Goal: Obtain resource: Obtain resource

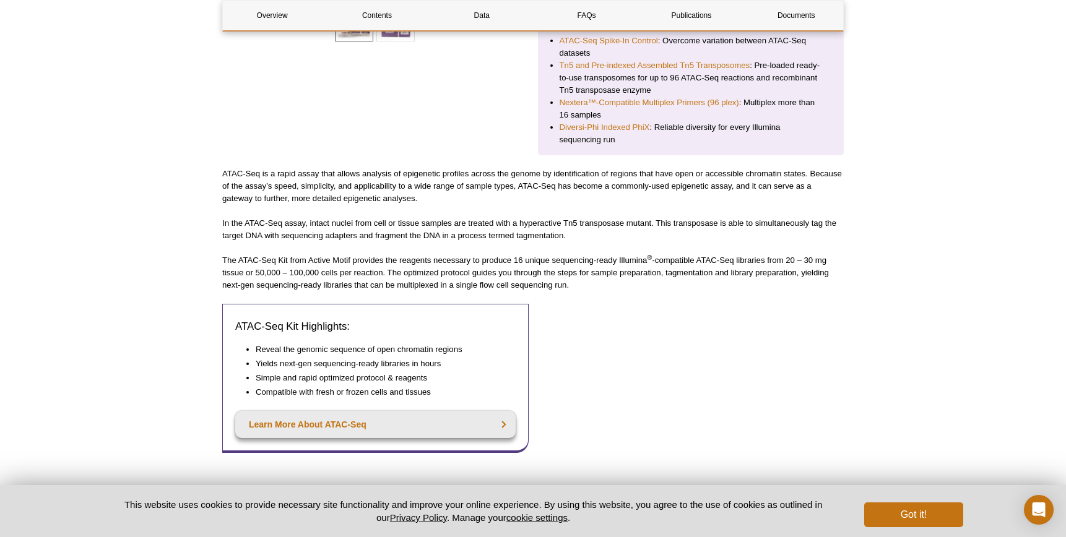
scroll to position [414, 0]
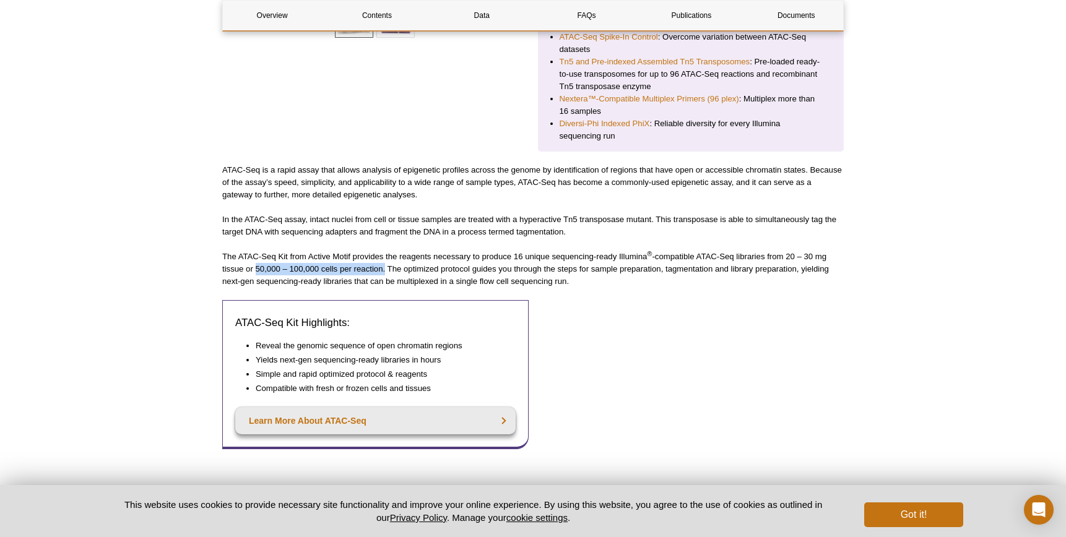
drag, startPoint x: 256, startPoint y: 254, endPoint x: 386, endPoint y: 254, distance: 129.4
click at [386, 254] on p "The ATAC-Seq Kit from Active Motif provides the reagents necessary to produce 1…" at bounding box center [532, 269] width 621 height 37
click at [417, 253] on p "The ATAC-Seq Kit from Active Motif provides the reagents necessary to produce 1…" at bounding box center [532, 269] width 621 height 37
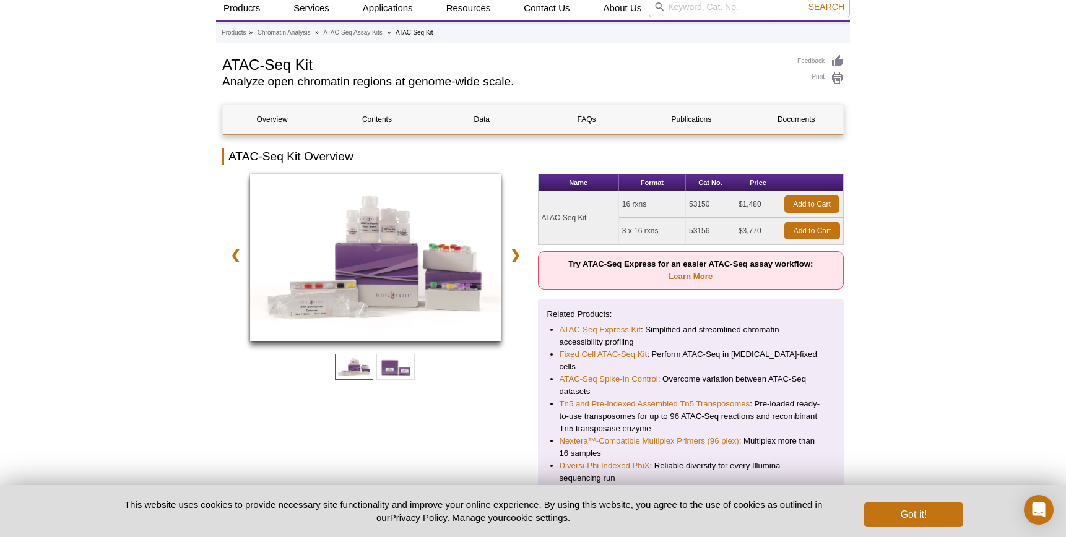
scroll to position [71, 0]
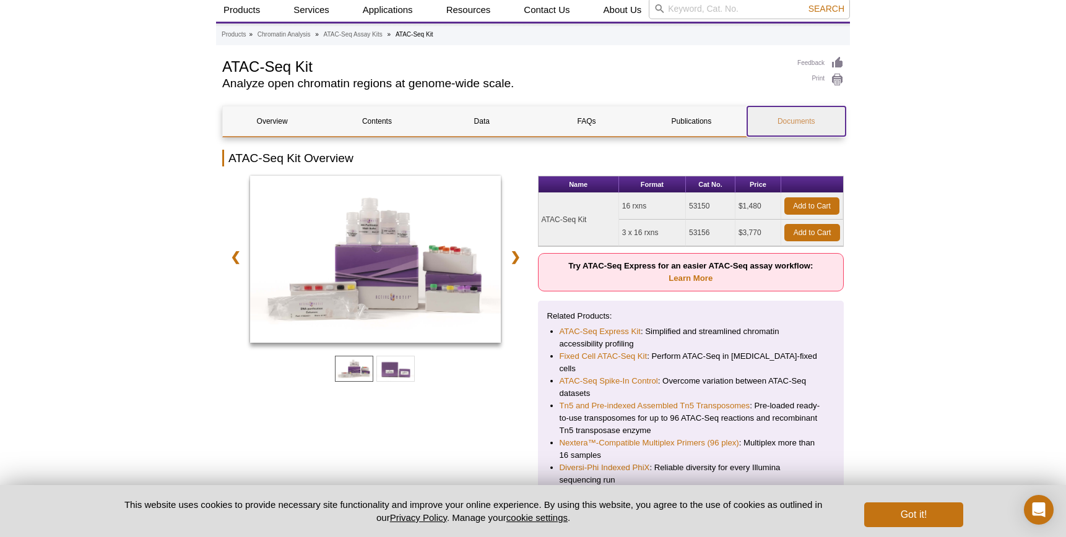
click at [798, 119] on link "Documents" at bounding box center [796, 121] width 98 height 30
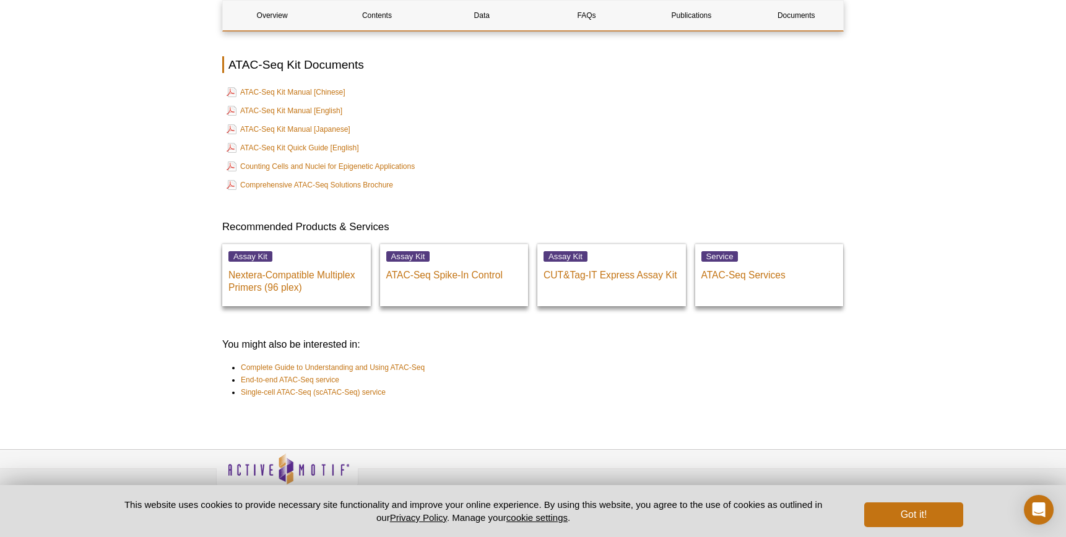
scroll to position [2905, 0]
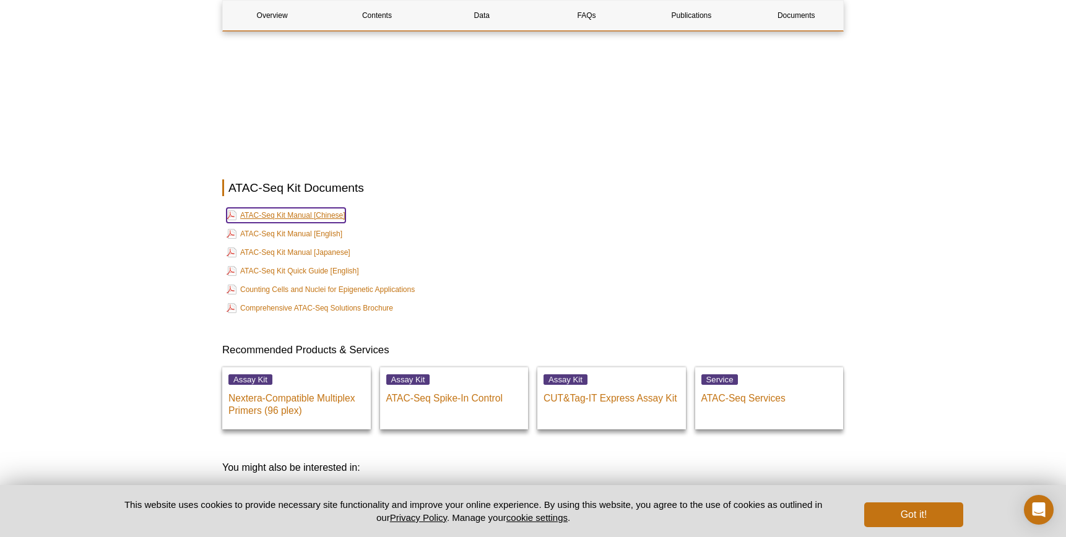
click at [288, 208] on link "ATAC-Seq Kit Manual [Chinese]" at bounding box center [286, 215] width 119 height 15
click at [285, 227] on link "ATAC-Seq Kit Manual [English]" at bounding box center [285, 234] width 116 height 15
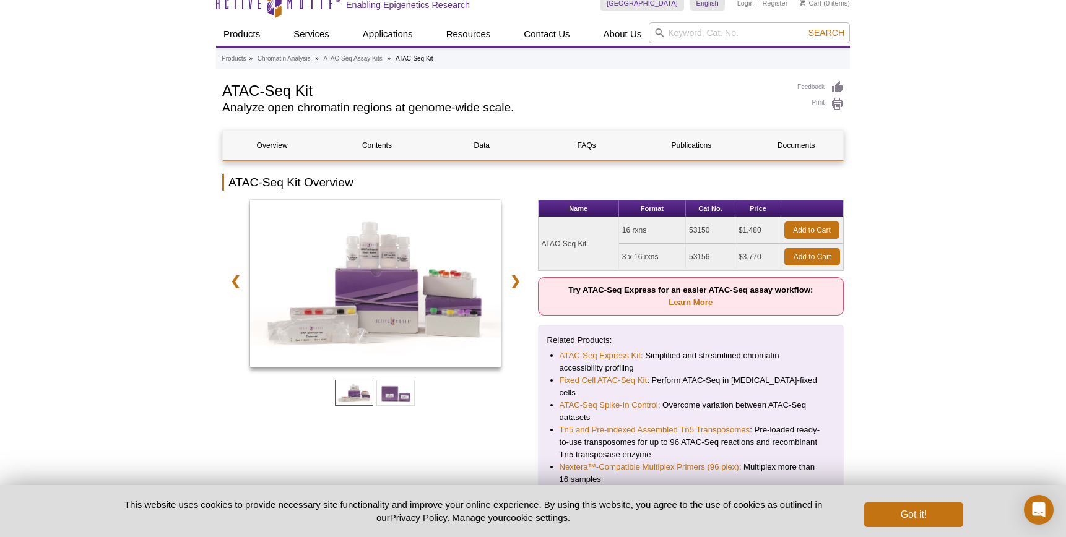
scroll to position [0, 0]
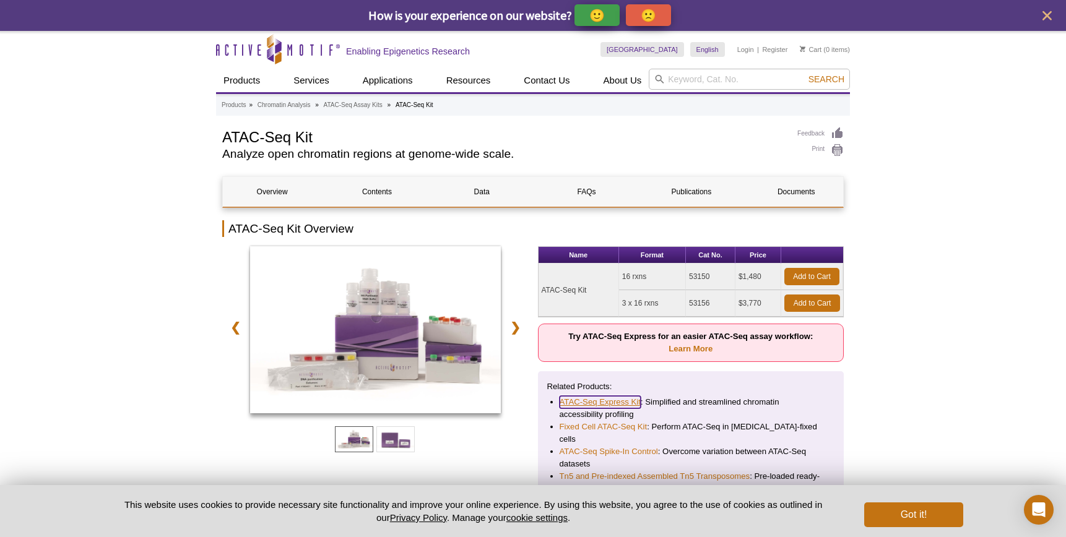
click at [631, 404] on link "ATAC-Seq Express Kit" at bounding box center [599, 402] width 81 height 12
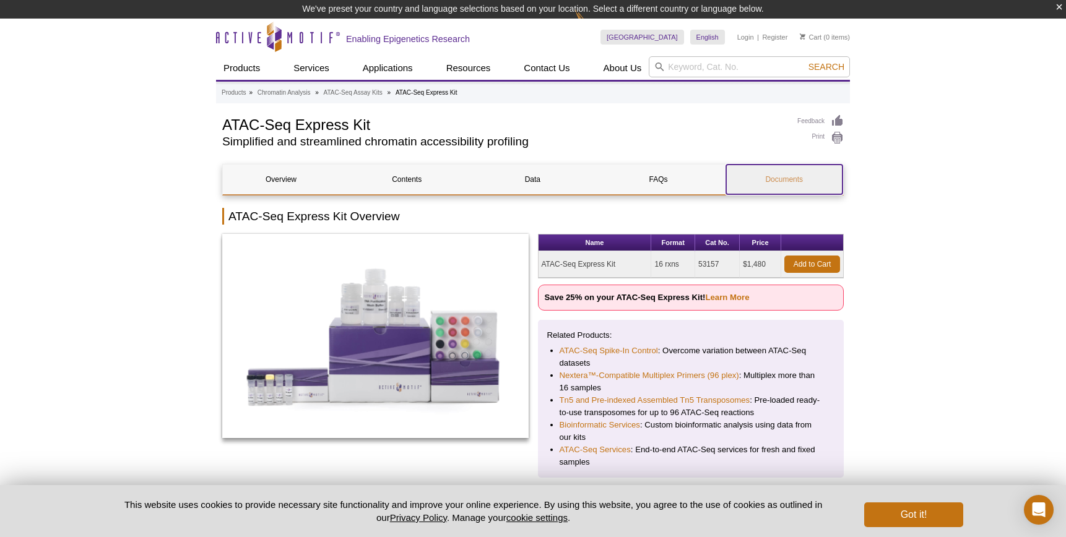
click at [793, 182] on link "Documents" at bounding box center [784, 180] width 116 height 30
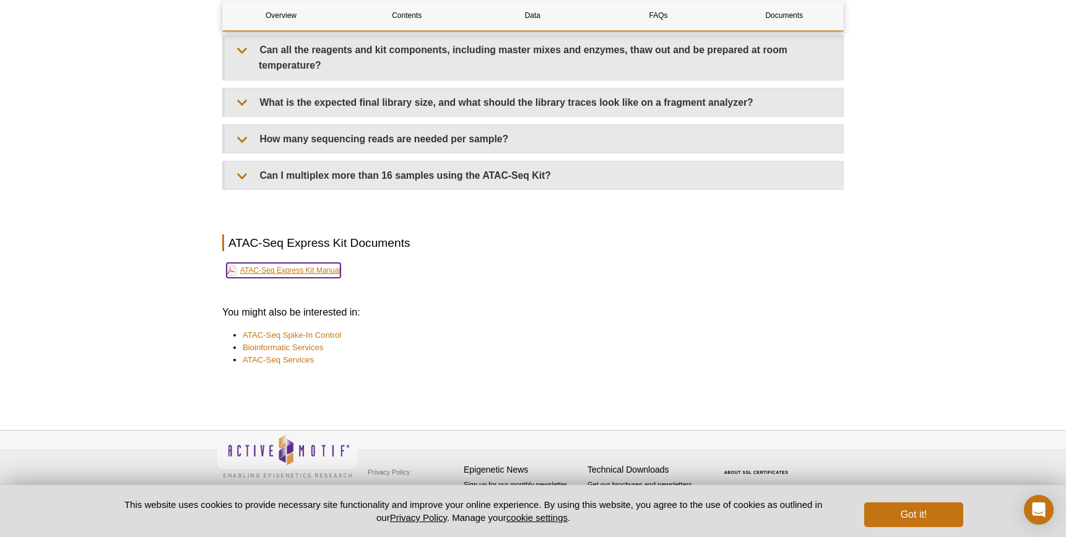
click at [306, 267] on link "ATAC-Seq Express Kit Manual" at bounding box center [284, 270] width 114 height 15
